Goal: Transaction & Acquisition: Obtain resource

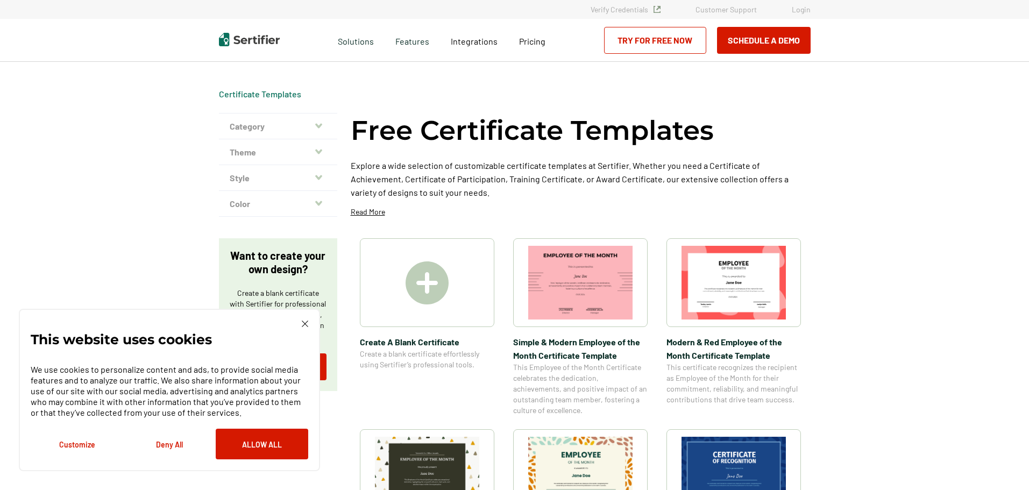
click at [709, 294] on img at bounding box center [734, 283] width 104 height 74
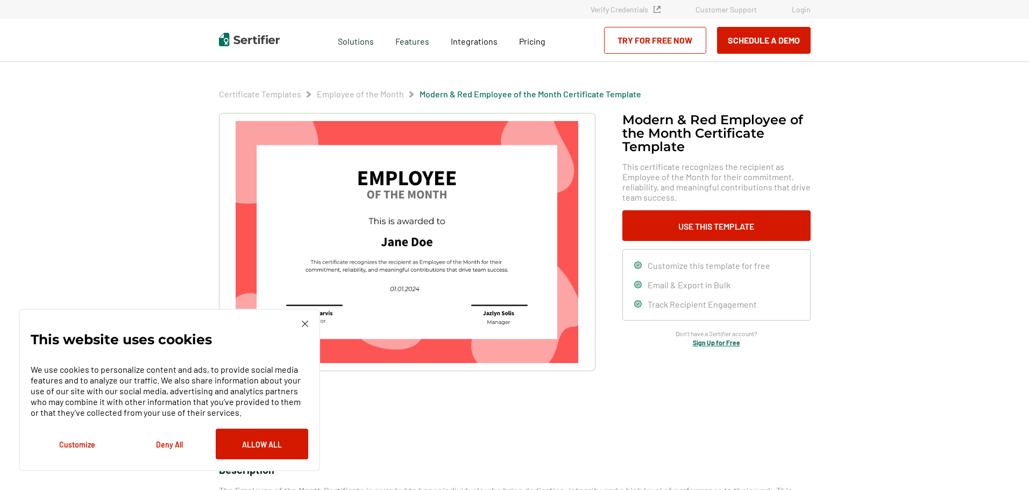
click at [269, 446] on button "Allow All" at bounding box center [262, 444] width 93 height 31
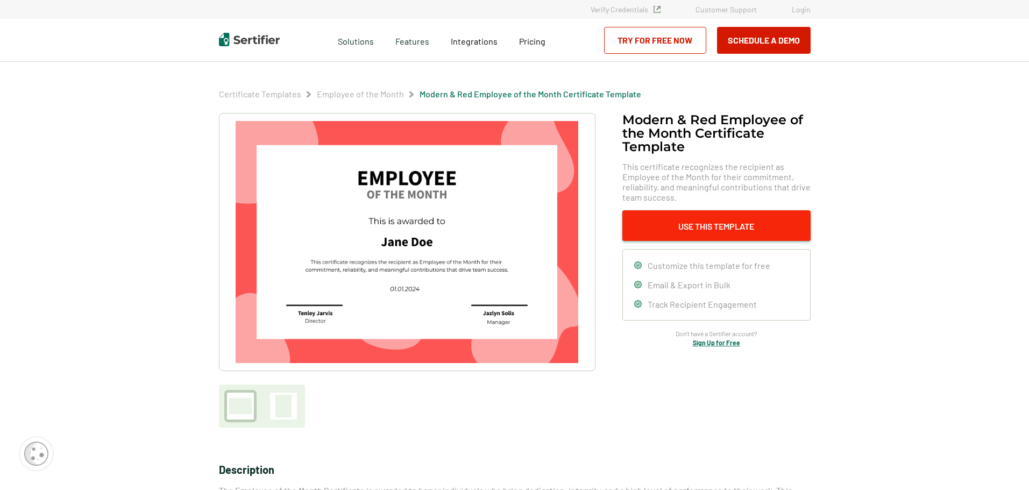
click at [692, 228] on button "Use This Template" at bounding box center [717, 225] width 188 height 31
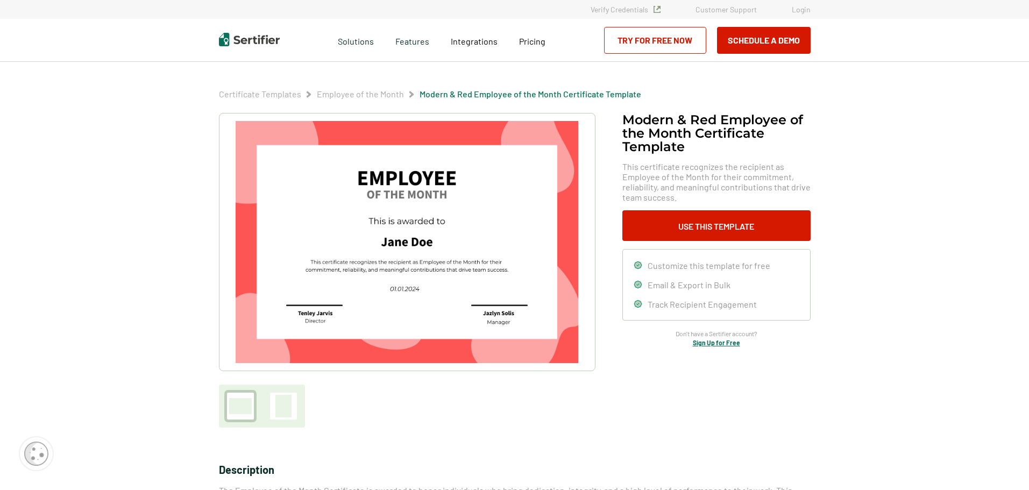
click at [692, 44] on link "Try for Free Now" at bounding box center [655, 40] width 102 height 27
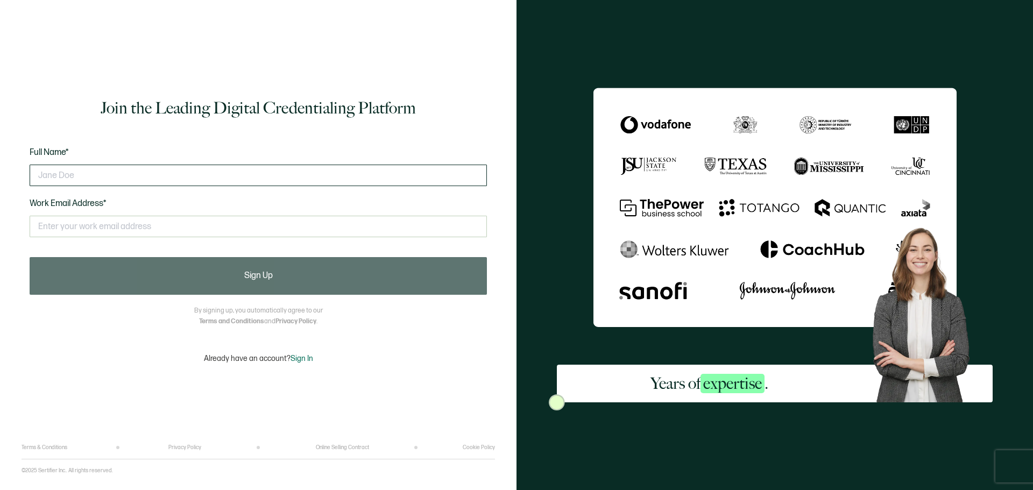
click at [80, 175] on input "text" at bounding box center [258, 176] width 457 height 22
click at [61, 176] on input "susanharris" at bounding box center [258, 176] width 457 height 22
type input "[PERSON_NAME]"
click at [53, 229] on input "text" at bounding box center [258, 227] width 457 height 22
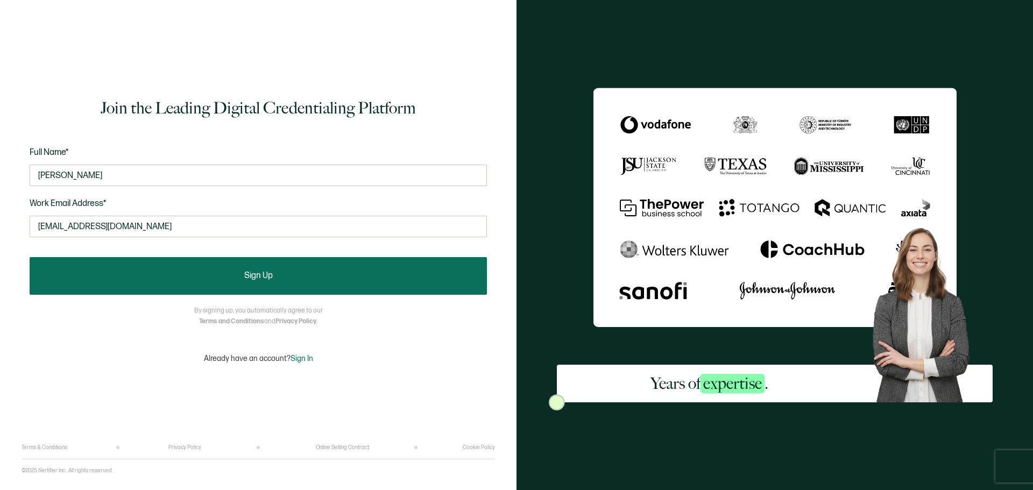
click at [243, 281] on button "Sign Up" at bounding box center [258, 276] width 457 height 38
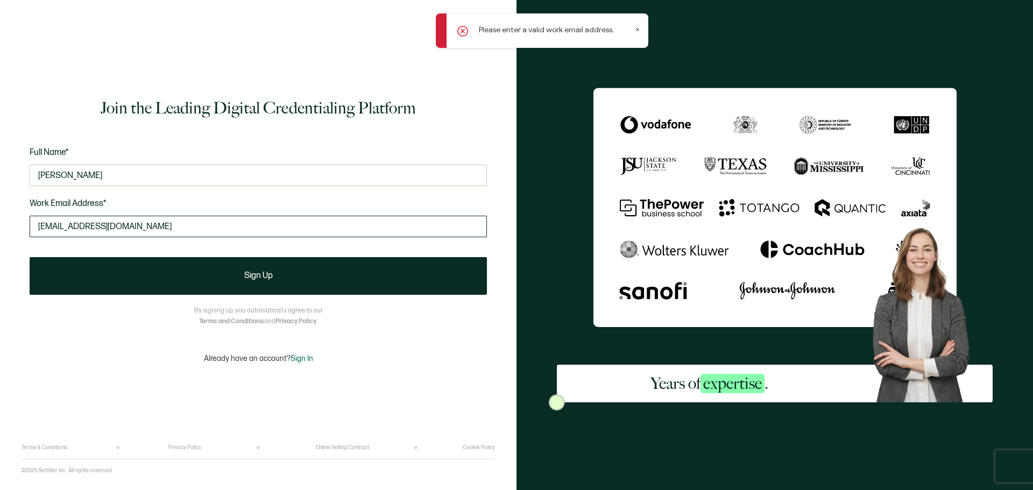
click at [162, 228] on input "[EMAIL_ADDRESS][DOMAIN_NAME]" at bounding box center [258, 227] width 457 height 22
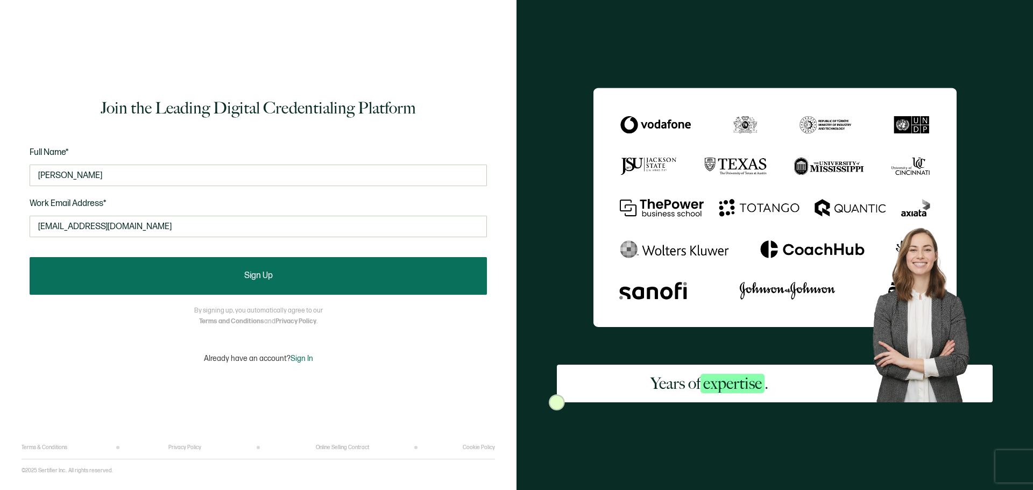
type input "[EMAIL_ADDRESS][DOMAIN_NAME]"
click at [170, 277] on button "Sign Up" at bounding box center [258, 276] width 457 height 38
